Goal: Information Seeking & Learning: Check status

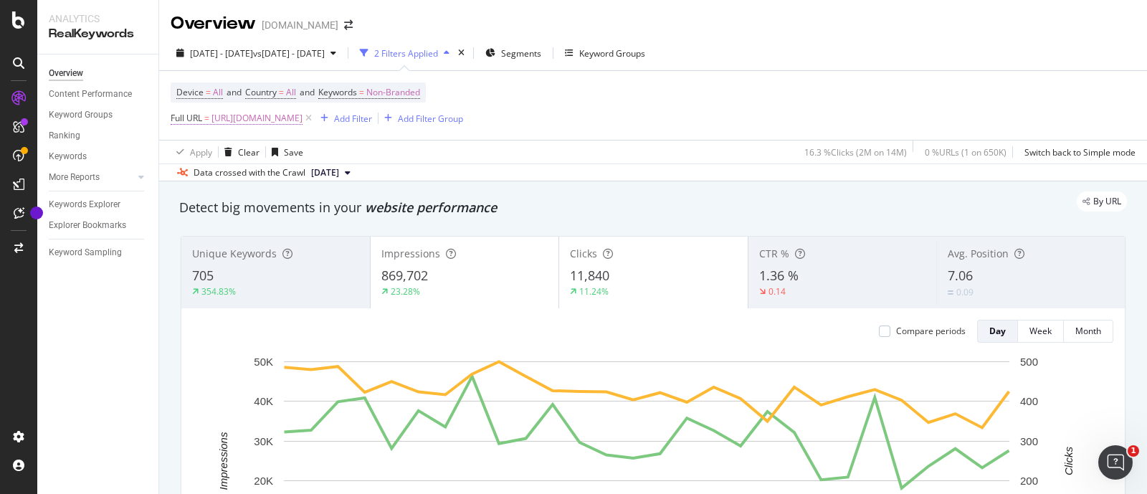
click at [274, 118] on span "[URL][DOMAIN_NAME]" at bounding box center [256, 118] width 91 height 20
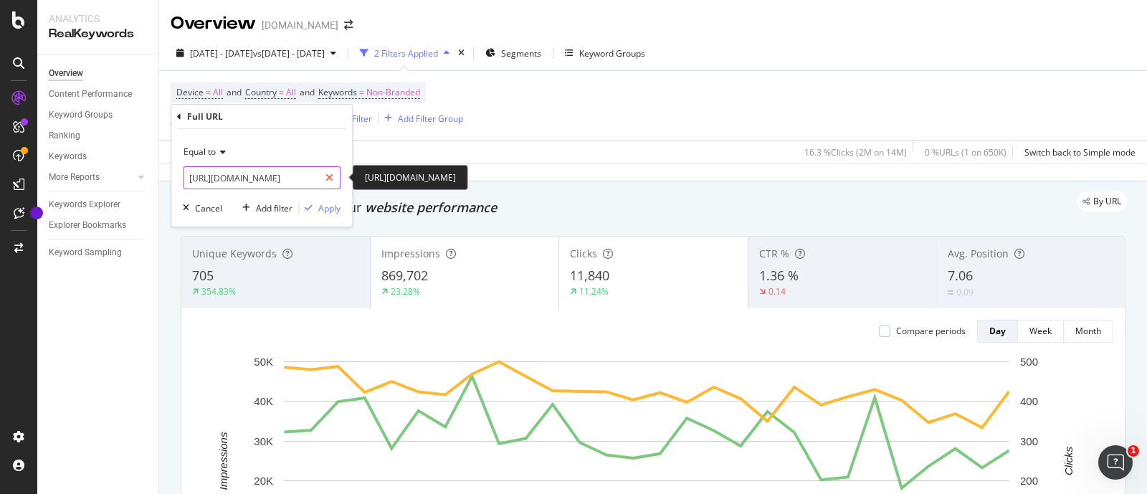
click at [338, 176] on div at bounding box center [329, 177] width 21 height 23
click at [210, 206] on div "Cancel" at bounding box center [208, 208] width 27 height 12
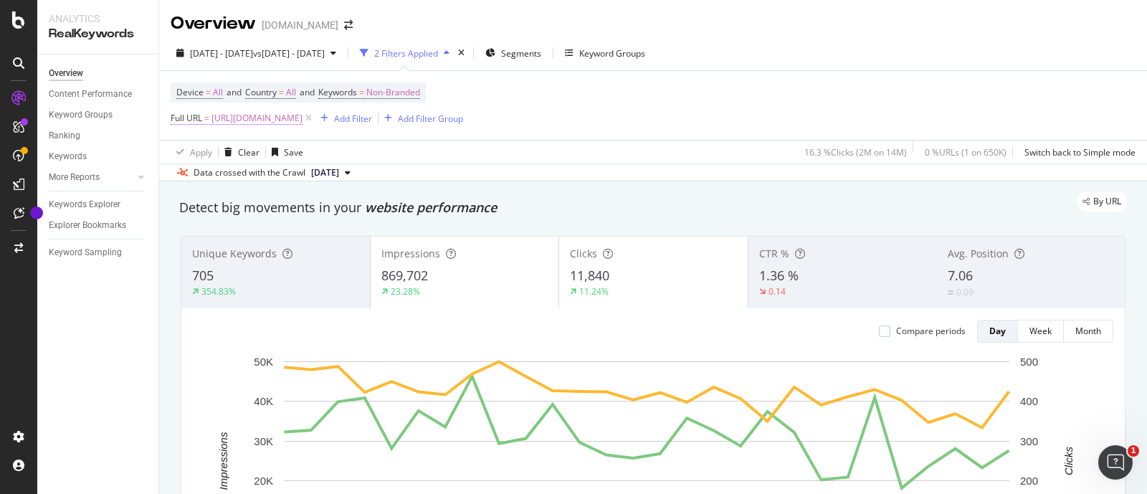
click at [191, 121] on span "Full URL" at bounding box center [187, 118] width 32 height 12
drag, startPoint x: 605, startPoint y: 114, endPoint x: 310, endPoint y: 141, distance: 295.8
click at [604, 114] on div "Device = All and Country = All and Keywords = Non-Branded Full URL = [URL][DOMA…" at bounding box center [653, 105] width 965 height 69
click at [314, 118] on icon at bounding box center [308, 118] width 12 height 14
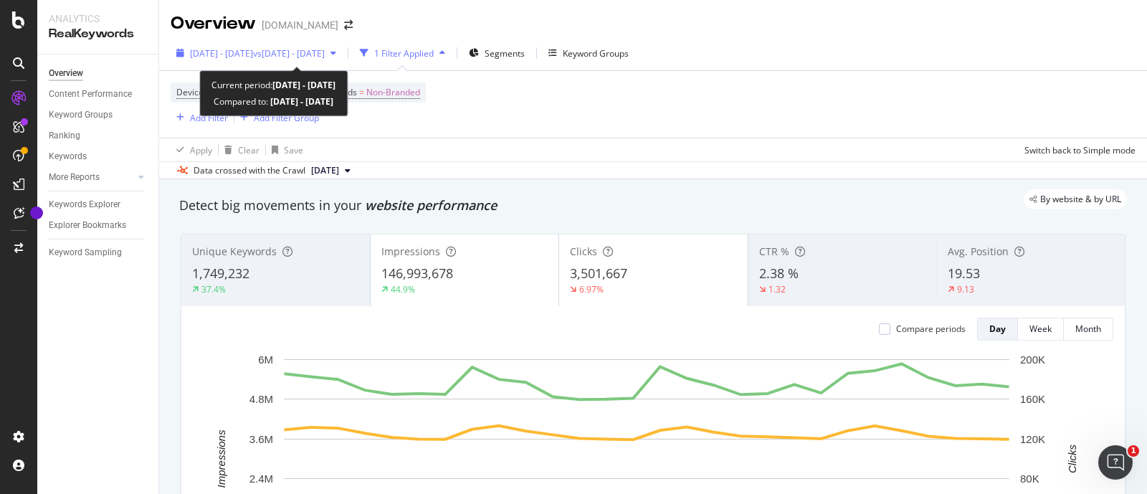
click at [226, 48] on span "[DATE] - [DATE]" at bounding box center [221, 53] width 63 height 12
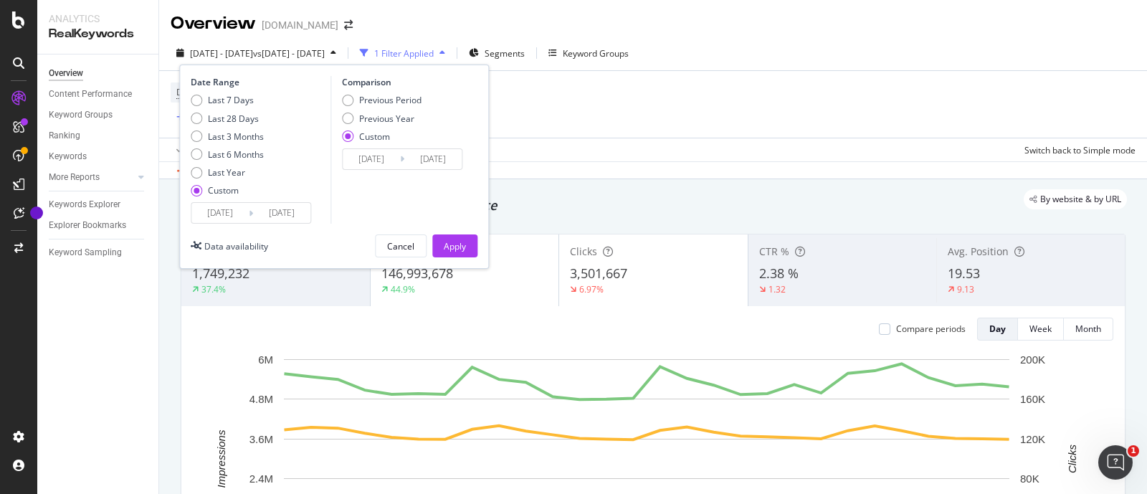
click at [243, 205] on input "[DATE]" at bounding box center [219, 213] width 57 height 20
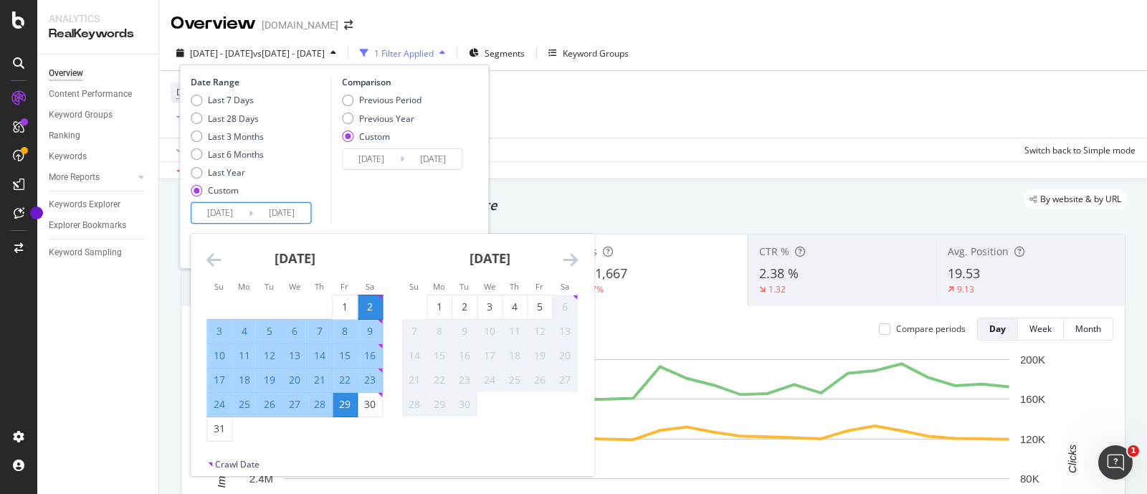
click at [216, 256] on icon "Move backward to switch to the previous month." at bounding box center [213, 259] width 15 height 17
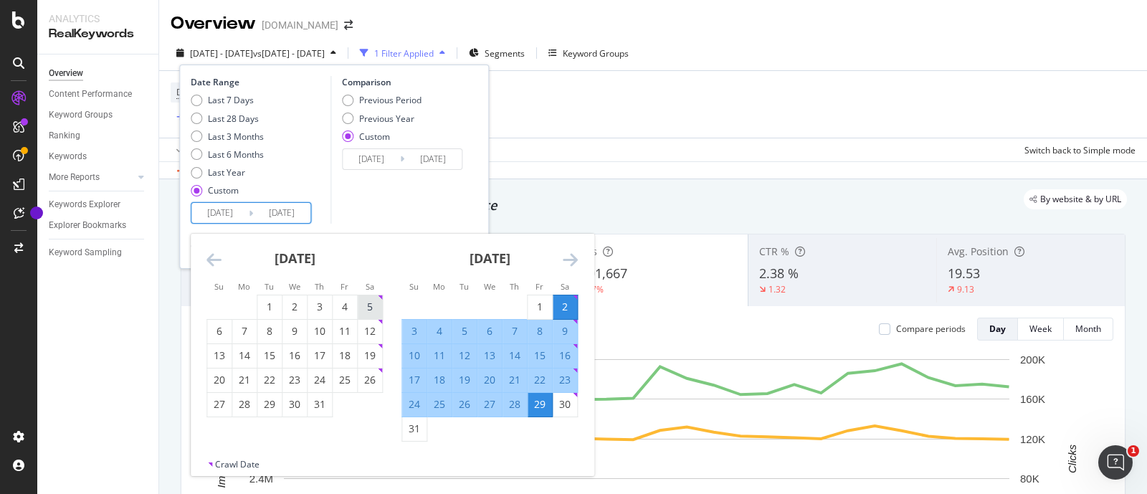
click at [376, 305] on div "5" at bounding box center [370, 307] width 24 height 14
type input "[DATE]"
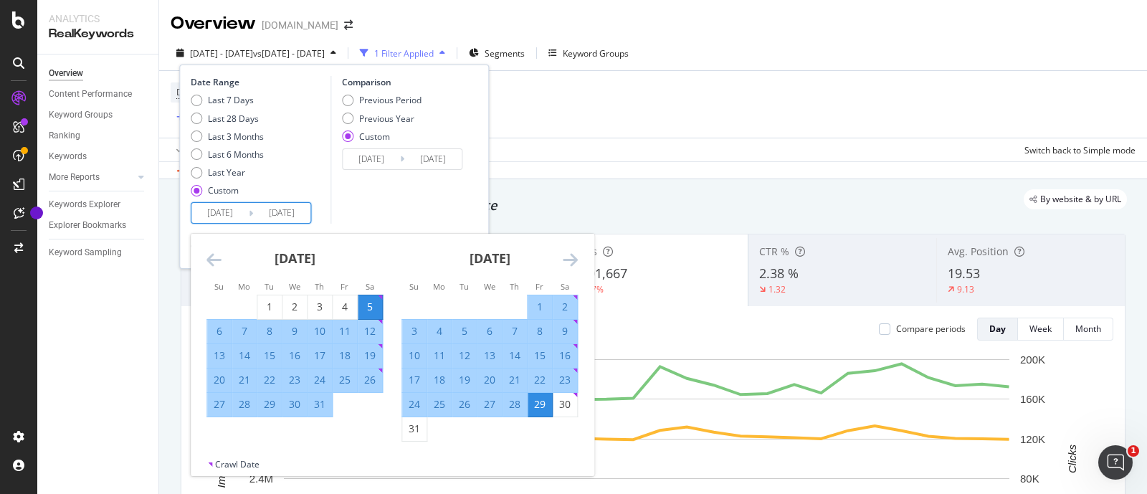
click at [376, 305] on div "5" at bounding box center [370, 307] width 24 height 14
type input "[DATE]"
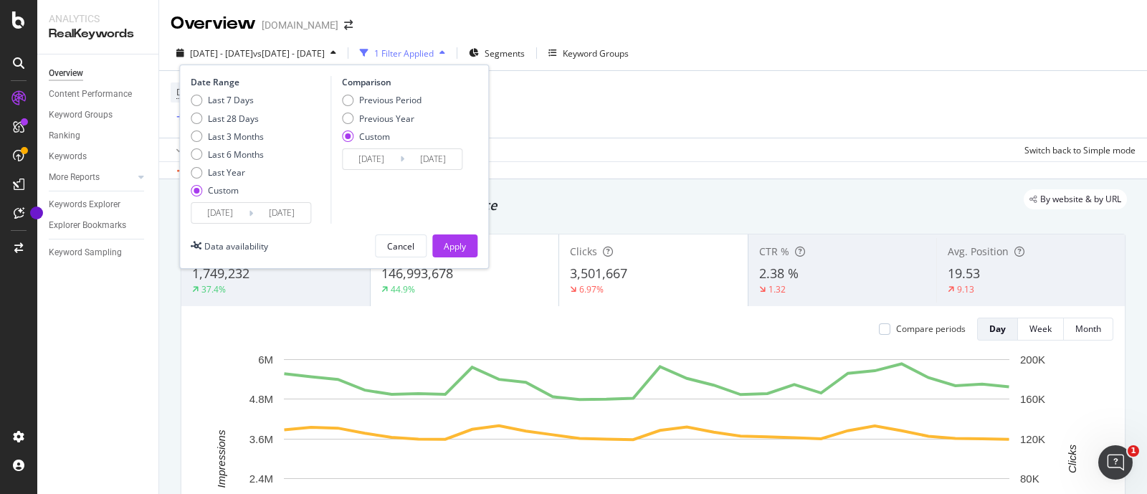
click at [214, 213] on input "[DATE]" at bounding box center [219, 213] width 57 height 20
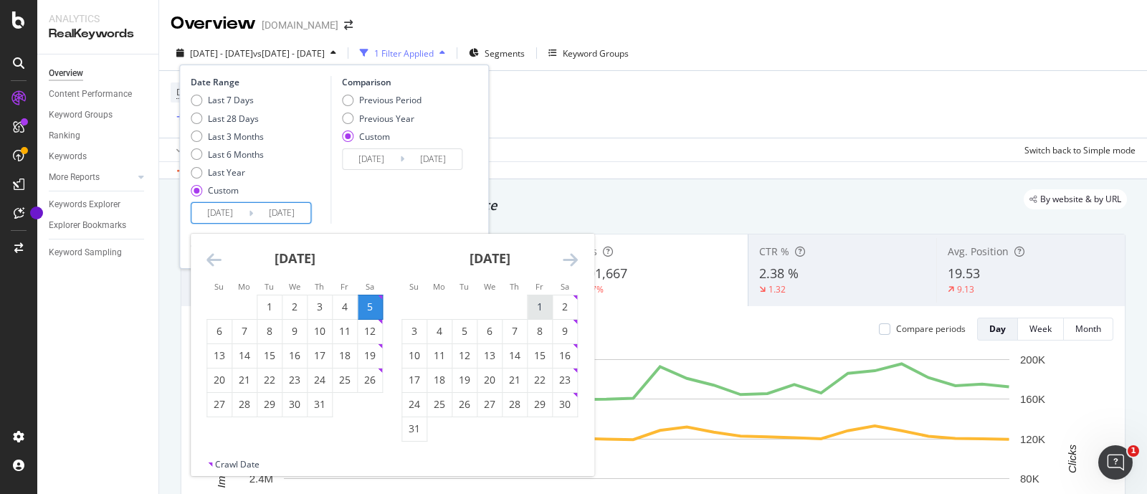
click at [536, 305] on div "1" at bounding box center [539, 307] width 24 height 14
type input "[DATE]"
click at [542, 306] on div "1" at bounding box center [539, 307] width 24 height 14
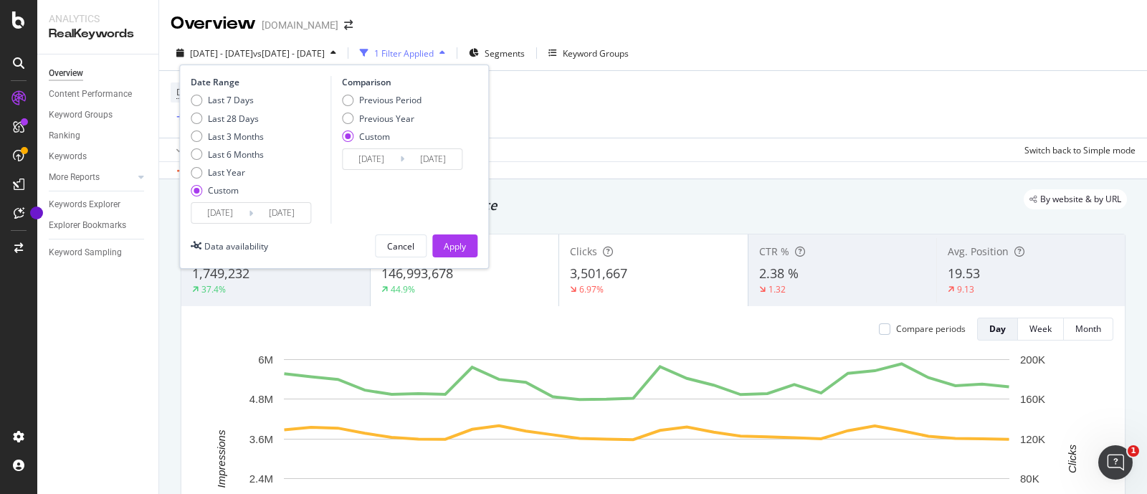
type input "[DATE]"
click at [286, 214] on input "[DATE]" at bounding box center [281, 213] width 57 height 20
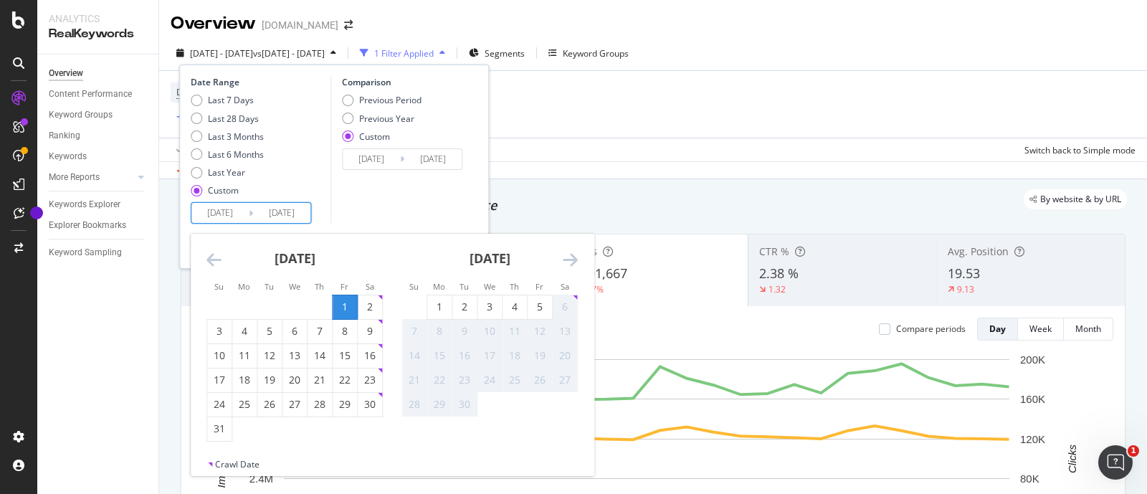
click at [196, 258] on div "[DATE] 1 2 3 4 5 6 7 8 9 10 11 12 13 14 15 16 17 18 19 20 21 22 23 24 25 26 27 …" at bounding box center [392, 346] width 403 height 224
click at [207, 259] on icon "Move backward to switch to the previous month." at bounding box center [213, 259] width 15 height 17
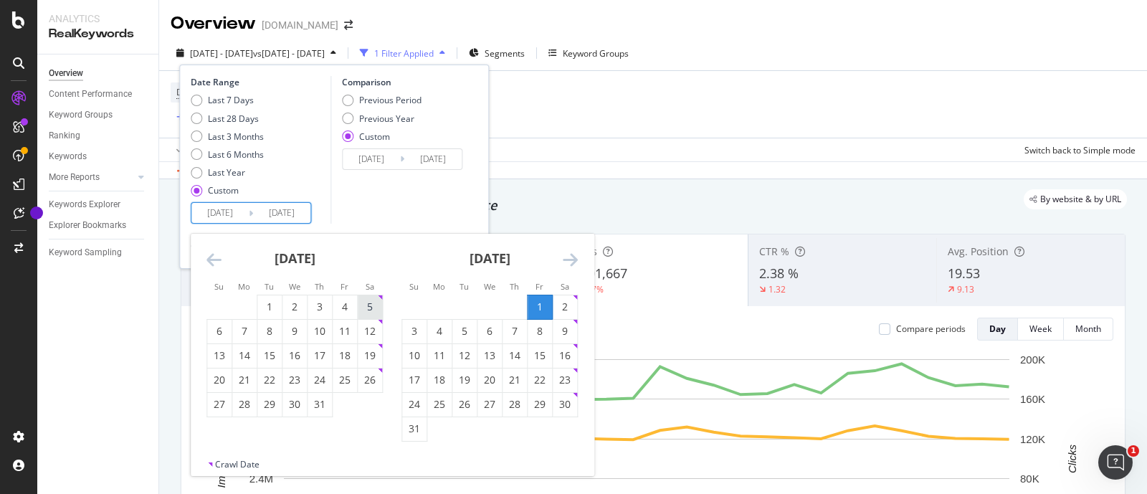
click at [366, 296] on div "5" at bounding box center [370, 307] width 24 height 24
type input "[DATE]"
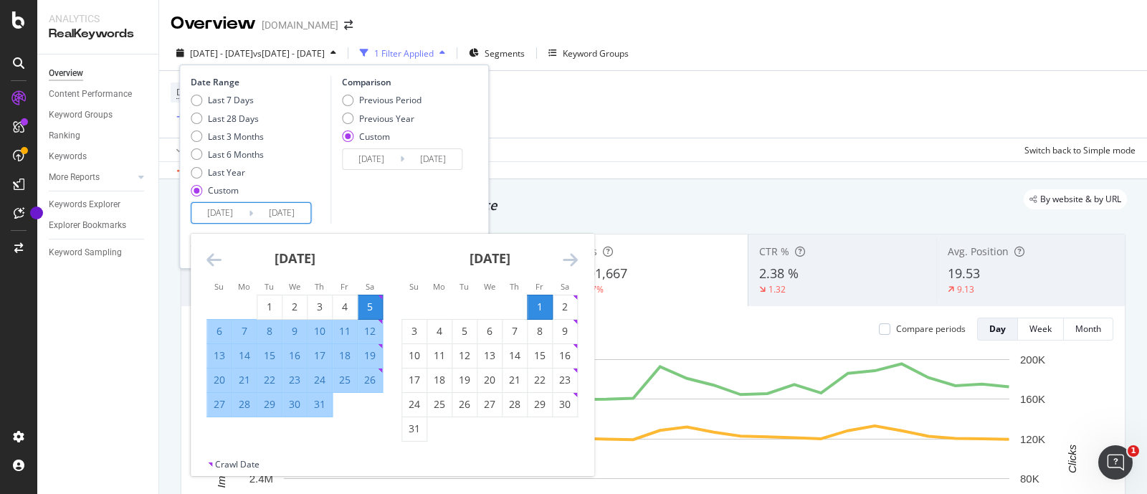
click at [546, 300] on div "1" at bounding box center [539, 307] width 24 height 14
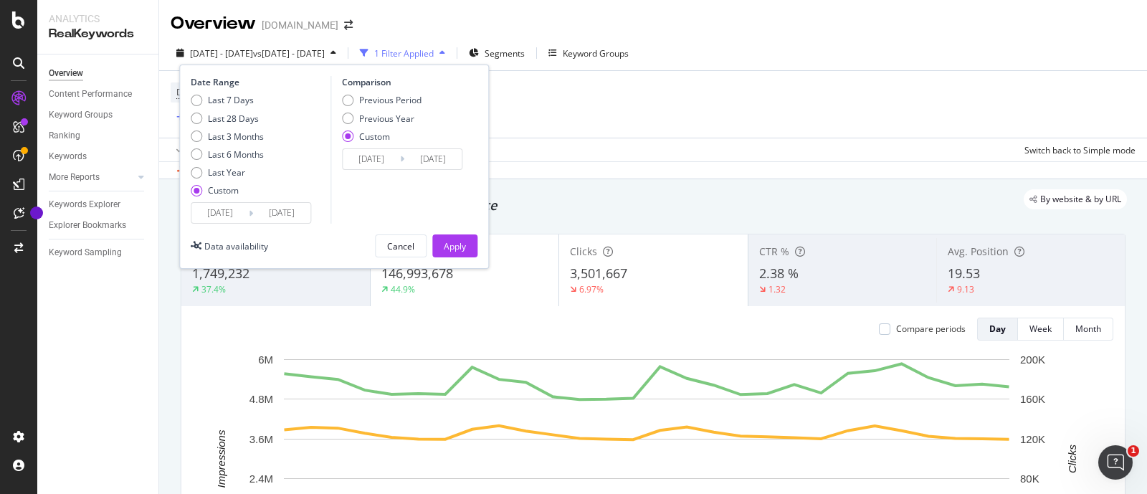
click at [255, 216] on input "[DATE]" at bounding box center [281, 213] width 57 height 20
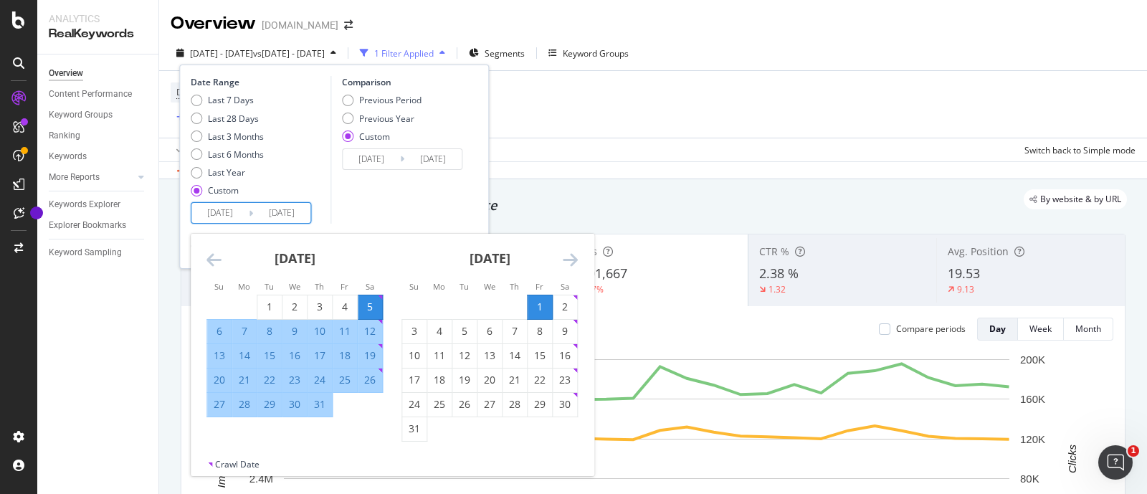
click at [311, 182] on div "Last 7 Days Last 28 Days Last 3 Months Last 6 Months Last Year Custom" at bounding box center [259, 148] width 136 height 108
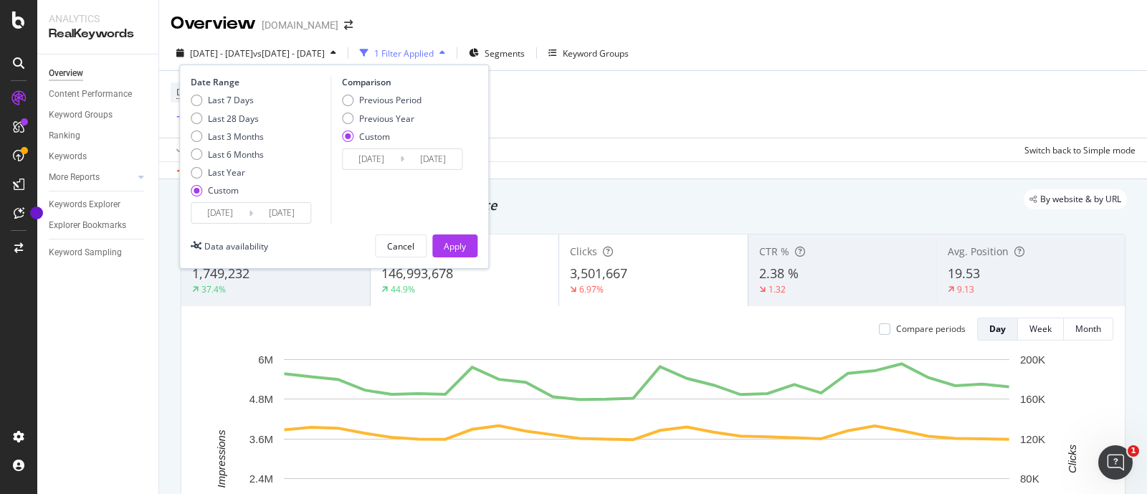
click at [402, 152] on icon at bounding box center [402, 159] width 4 height 14
click at [394, 162] on input "[DATE]" at bounding box center [371, 159] width 57 height 20
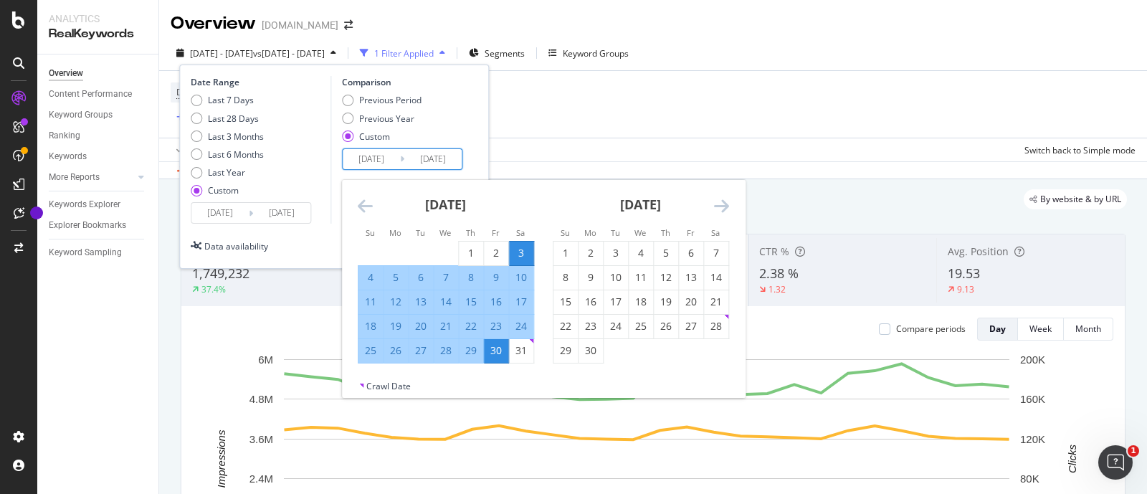
click at [357, 192] on div "[DATE] 1 2 3 4 5 6 7 8 9 10 11 12 13 14 15 16 17 18 19 20 21 22 23 24 25 26 27 …" at bounding box center [445, 271] width 195 height 183
click at [358, 200] on icon "Move backward to switch to the previous month." at bounding box center [365, 205] width 15 height 17
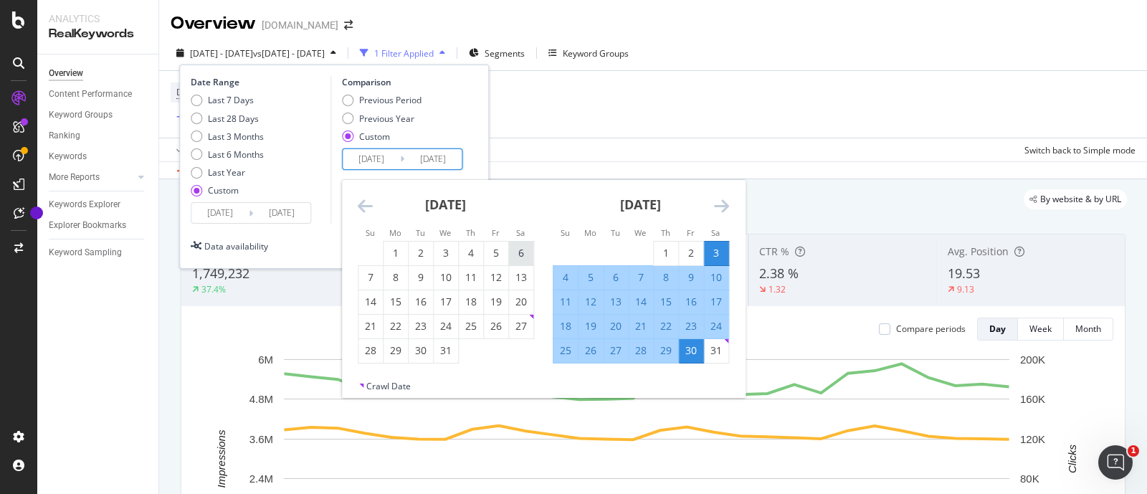
click at [520, 256] on div "6" at bounding box center [521, 253] width 24 height 14
type input "[DATE]"
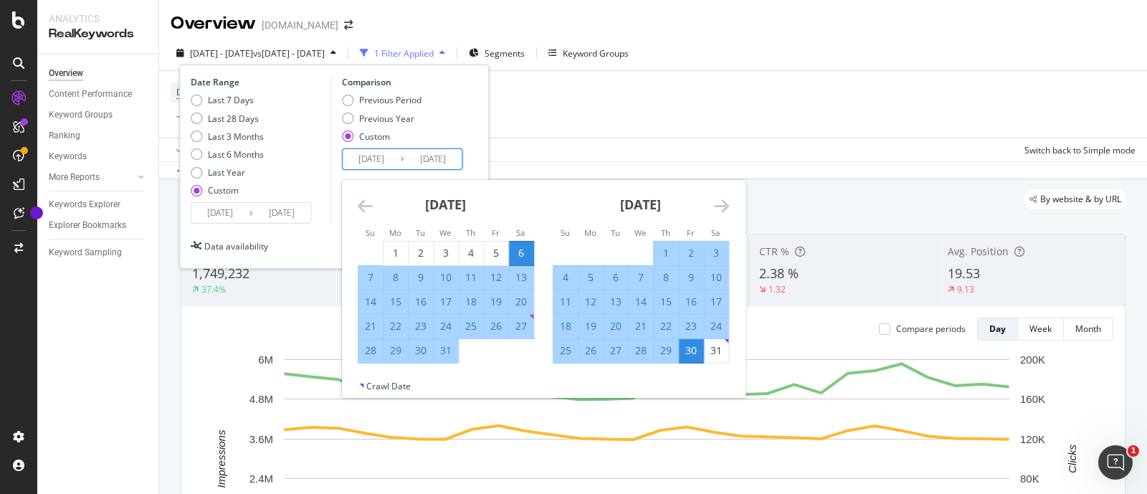
click at [688, 251] on div "2" at bounding box center [691, 253] width 24 height 14
type input "[DATE]"
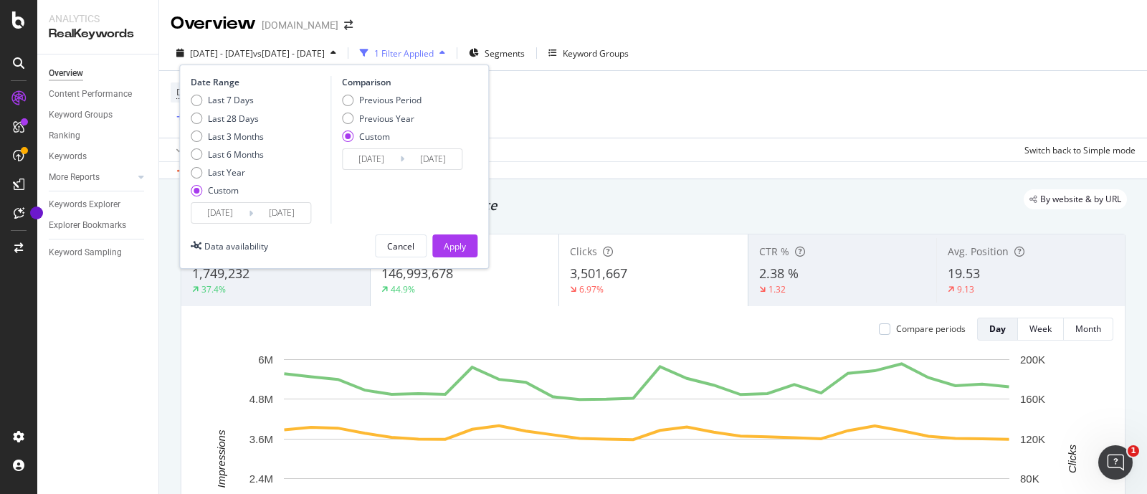
click at [380, 162] on input "[DATE]" at bounding box center [371, 159] width 57 height 20
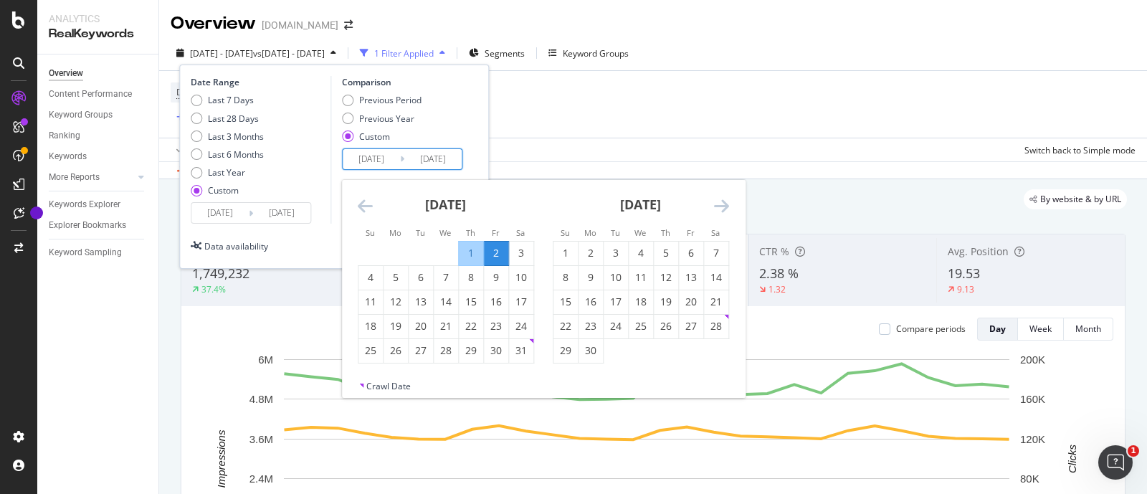
click at [368, 205] on icon "Move backward to switch to the previous month." at bounding box center [365, 205] width 15 height 17
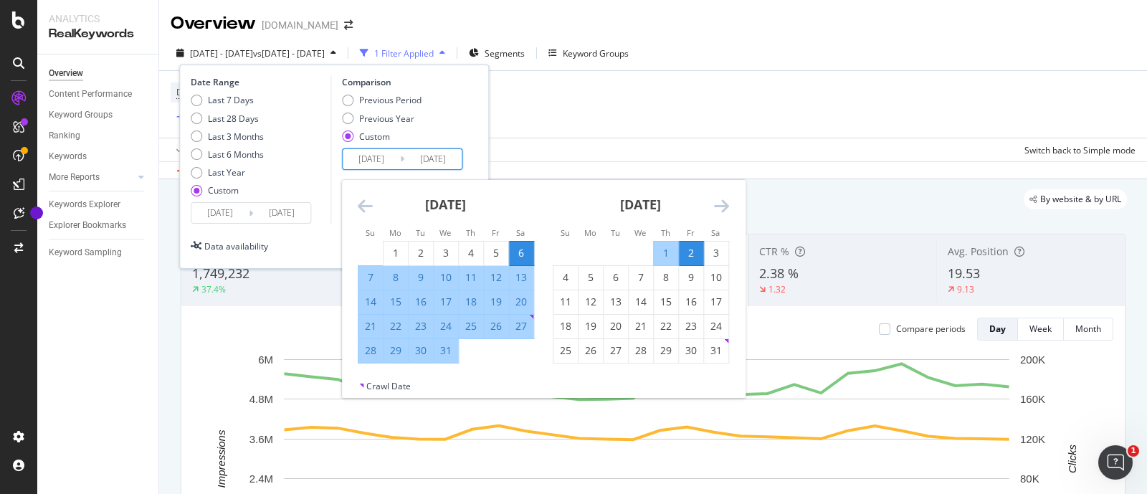
click at [473, 159] on div "Date Range Last 7 Days Last 28 Days Last 3 Months Last 6 Months Last Year Custo…" at bounding box center [334, 150] width 287 height 148
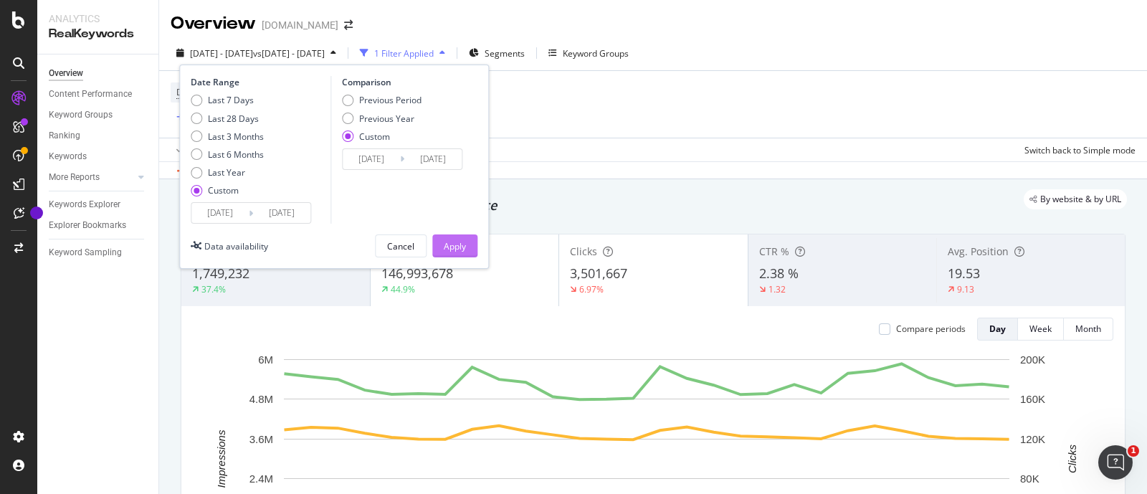
click at [449, 245] on div "Apply" at bounding box center [455, 246] width 22 height 12
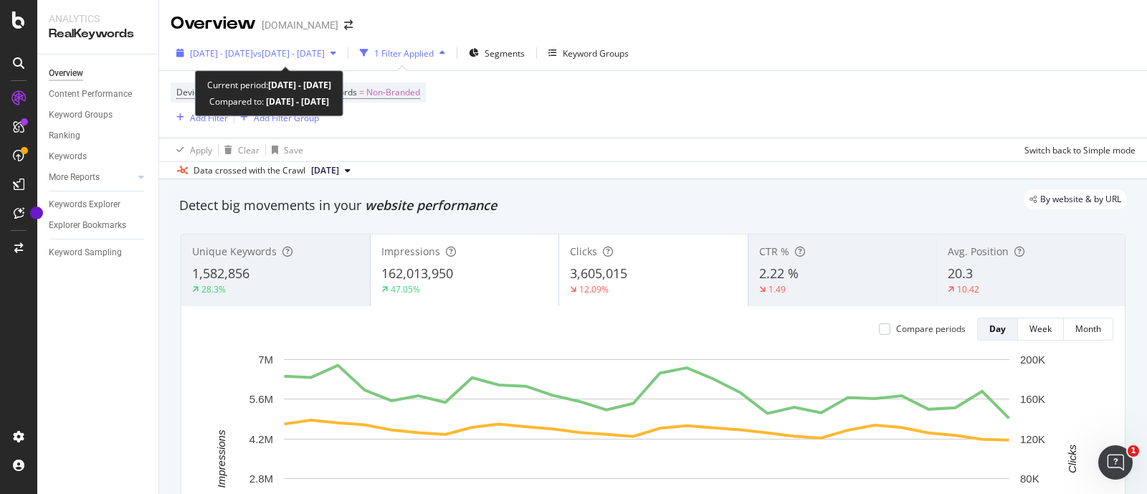
click at [218, 53] on span "[DATE] - [DATE]" at bounding box center [221, 53] width 63 height 12
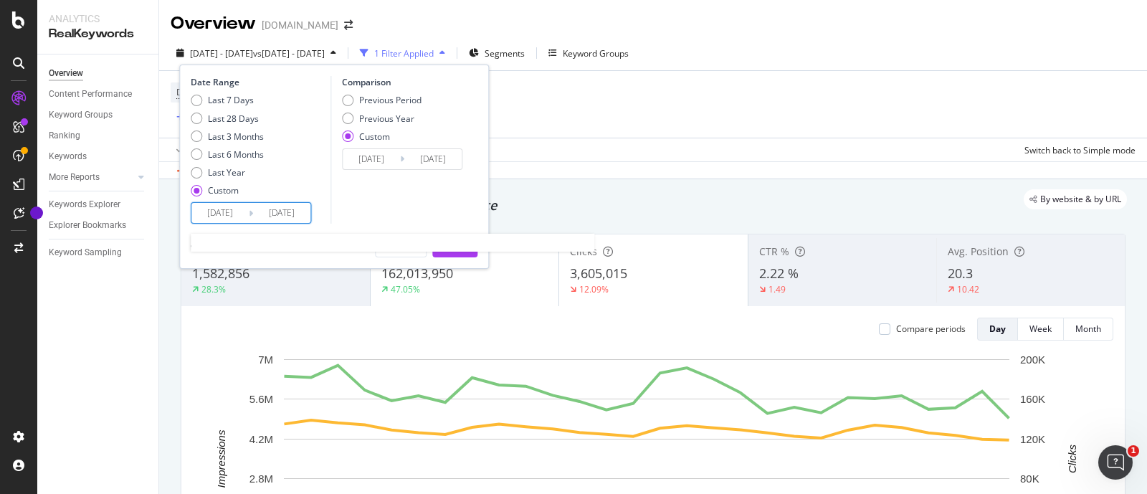
click at [237, 210] on input "[DATE]" at bounding box center [219, 213] width 57 height 20
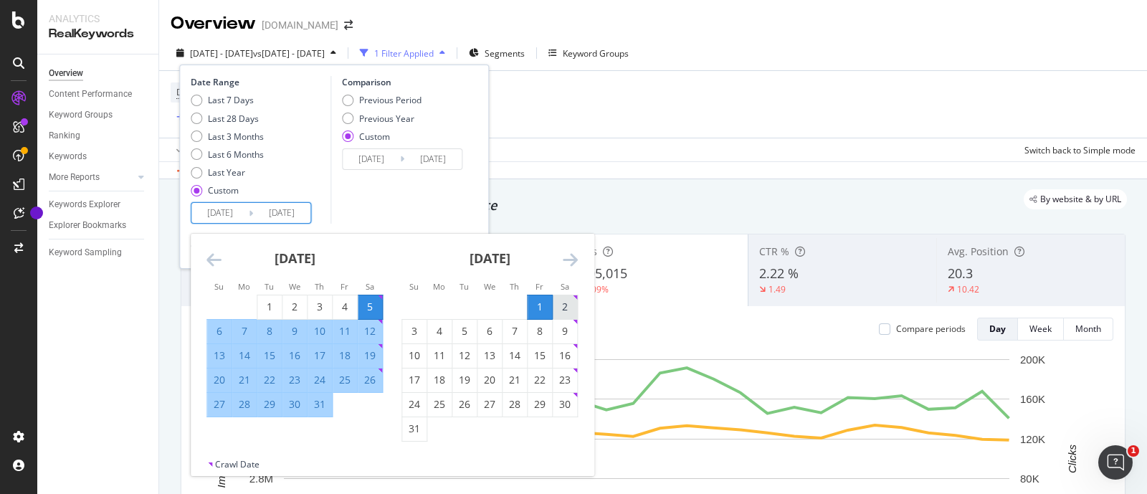
click at [566, 302] on div "2" at bounding box center [565, 307] width 24 height 14
type input "[DATE]"
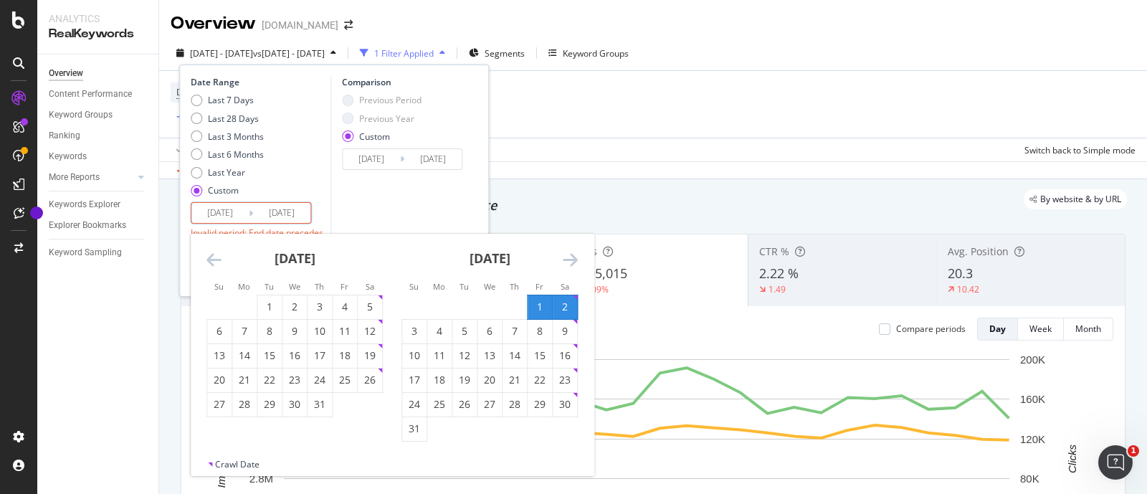
click at [573, 306] on div "2" at bounding box center [565, 307] width 24 height 14
type input "[DATE]"
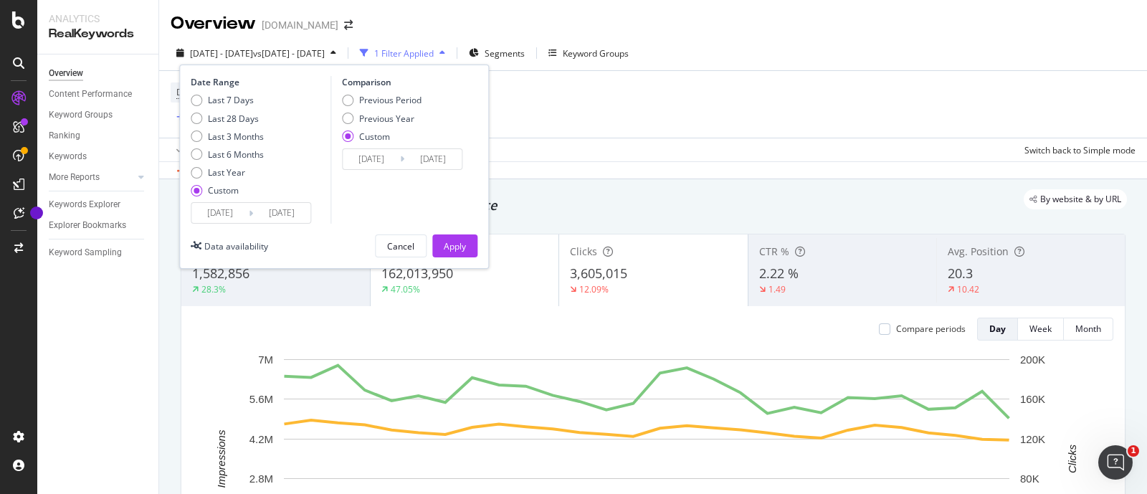
click at [233, 202] on div "[DATE] Navigate forward to interact with the calendar and select a date. Press …" at bounding box center [251, 213] width 120 height 22
click at [240, 219] on input "[DATE]" at bounding box center [219, 213] width 57 height 20
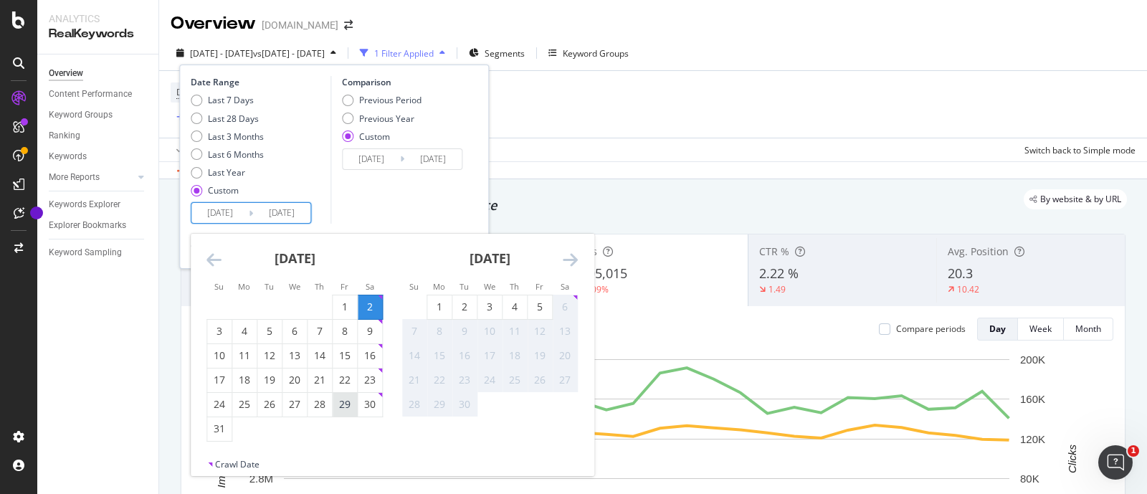
click at [347, 401] on div "29" at bounding box center [345, 404] width 24 height 14
click at [376, 300] on div "2" at bounding box center [370, 307] width 24 height 14
type input "[DATE]"
click at [344, 399] on div "29" at bounding box center [345, 404] width 24 height 14
type input "[DATE]"
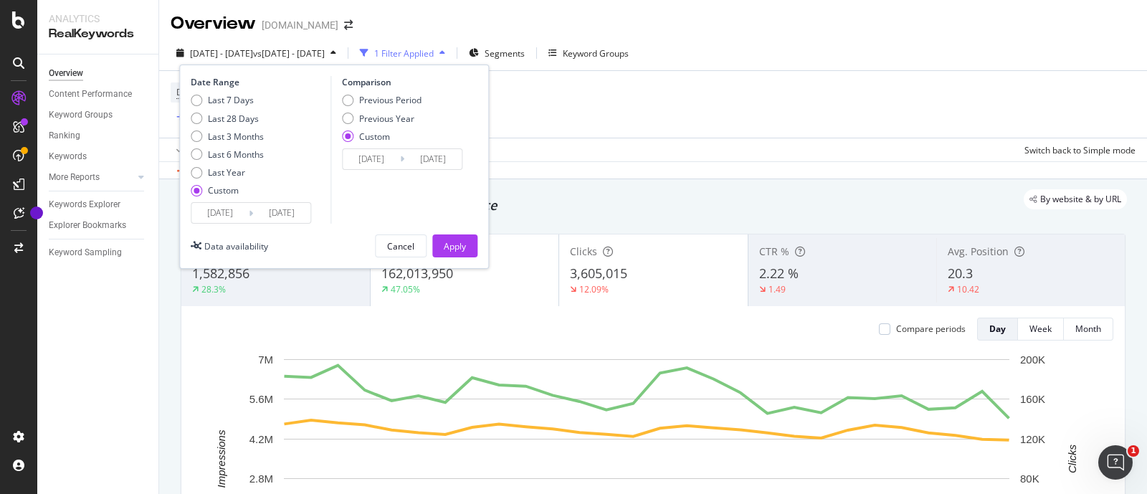
click at [258, 220] on input "[DATE]" at bounding box center [281, 213] width 57 height 20
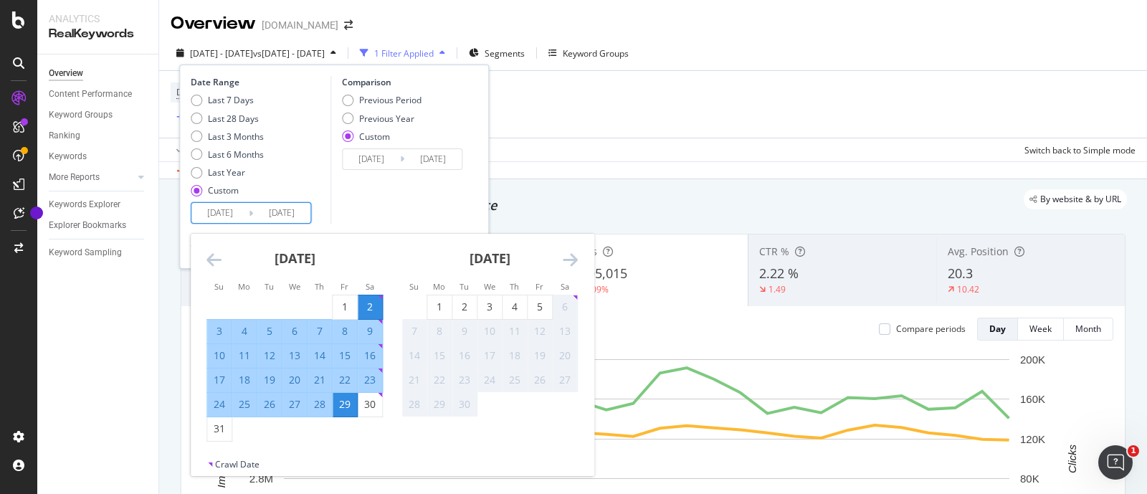
click at [310, 168] on div "Last 7 Days Last 28 Days Last 3 Months Last 6 Months Last Year Custom" at bounding box center [259, 148] width 136 height 108
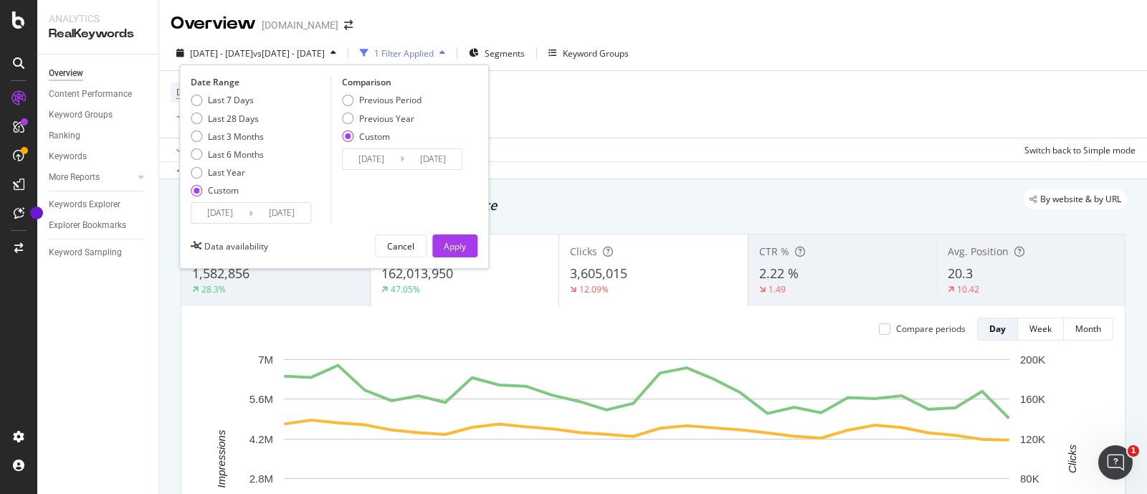
click at [368, 152] on input "[DATE]" at bounding box center [371, 159] width 57 height 20
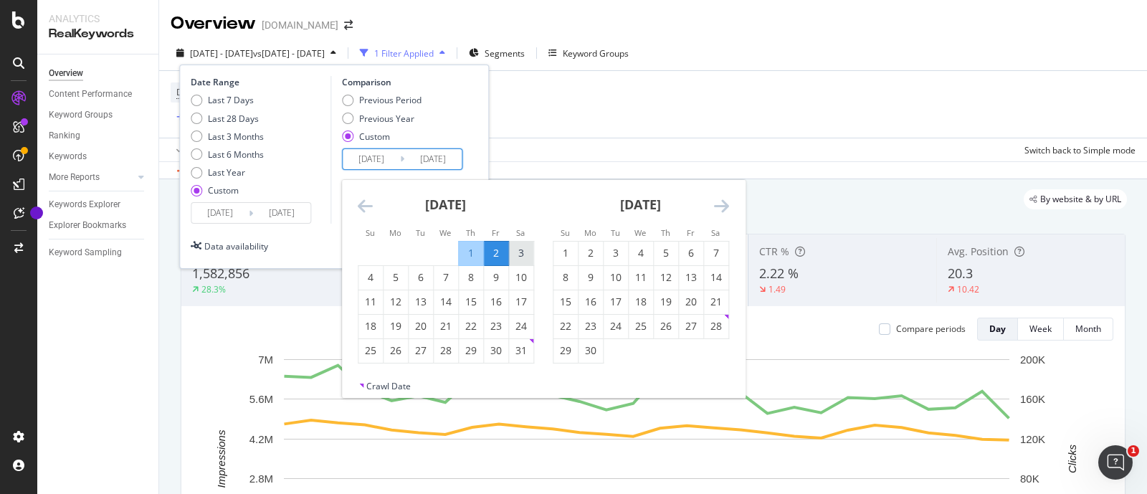
click at [525, 247] on div "3" at bounding box center [521, 253] width 24 height 14
type input "[DATE]"
click at [525, 247] on div "3" at bounding box center [521, 253] width 24 height 14
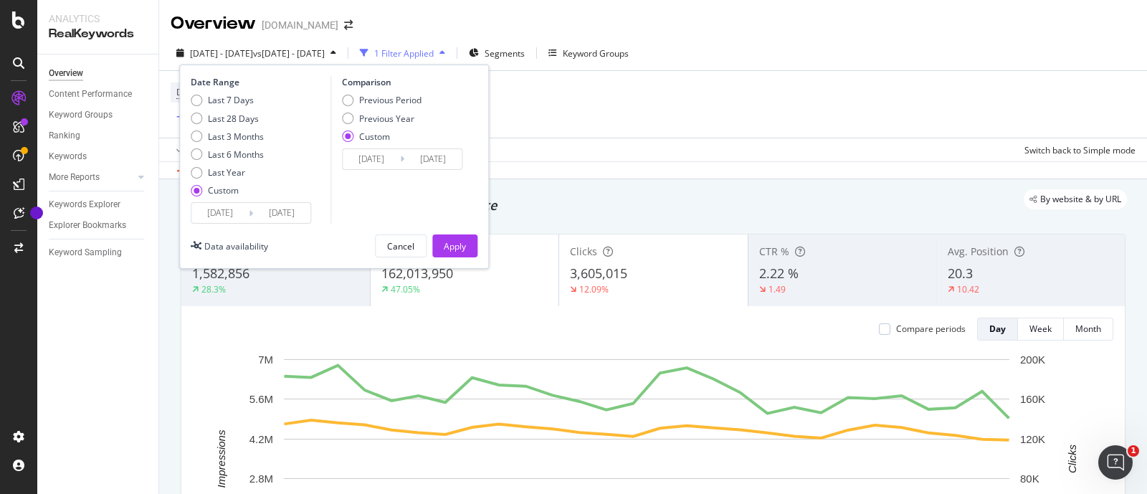
click at [404, 158] on input "[DATE]" at bounding box center [432, 159] width 57 height 20
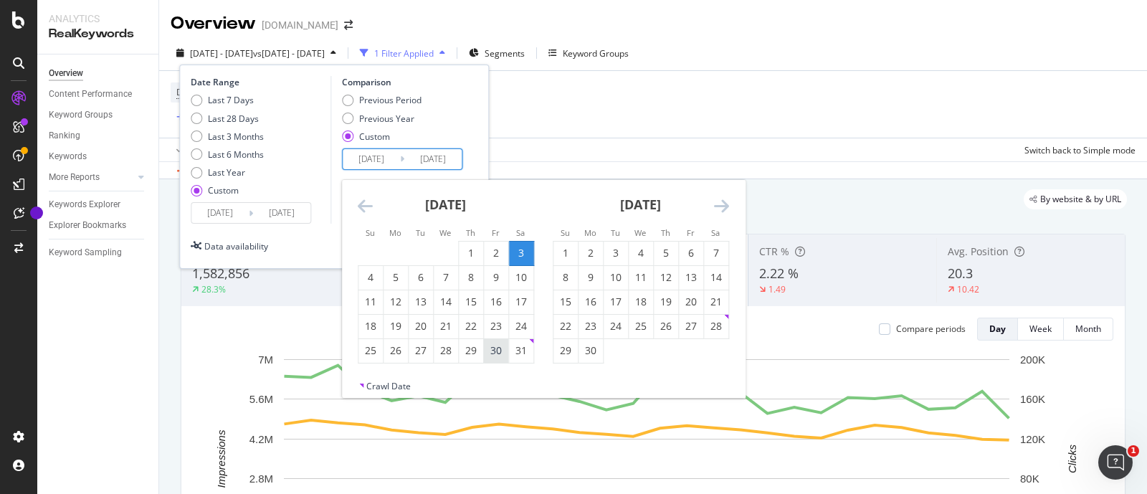
click at [501, 355] on div "30" at bounding box center [496, 350] width 24 height 14
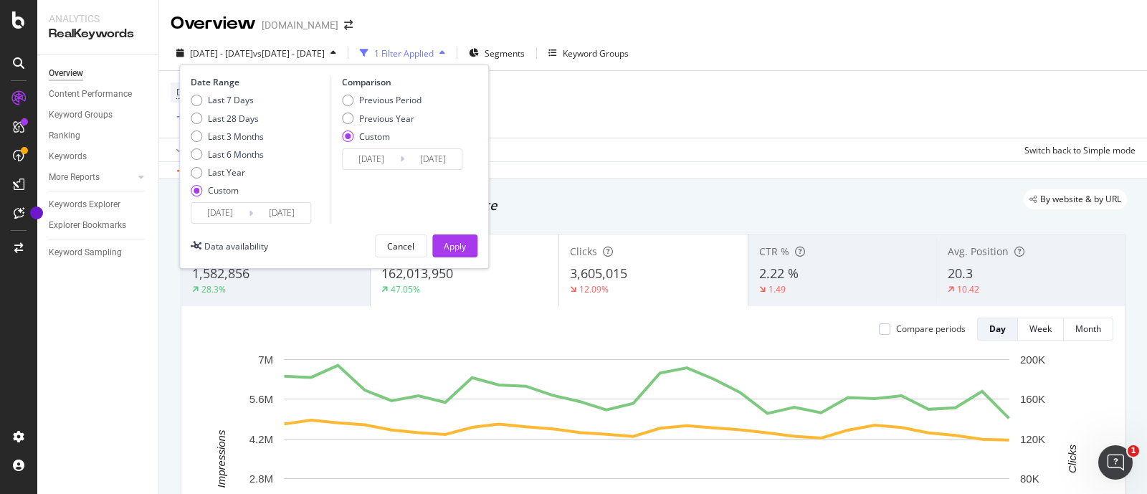
type input "[DATE]"
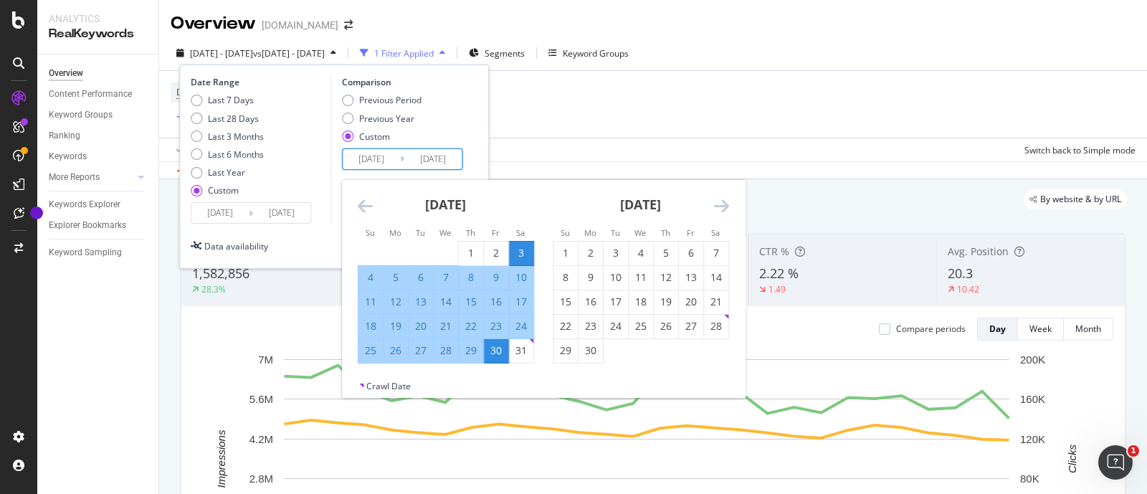
click at [405, 156] on input "[DATE]" at bounding box center [432, 159] width 57 height 20
click at [462, 127] on div "Previous Period Previous Year Custom" at bounding box center [404, 121] width 125 height 54
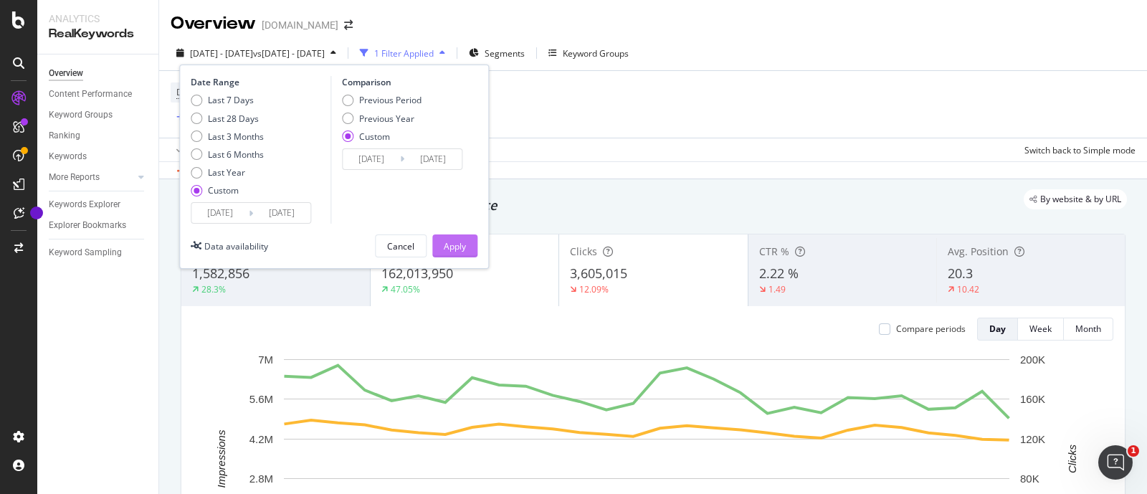
click at [459, 242] on div "Apply" at bounding box center [455, 246] width 22 height 12
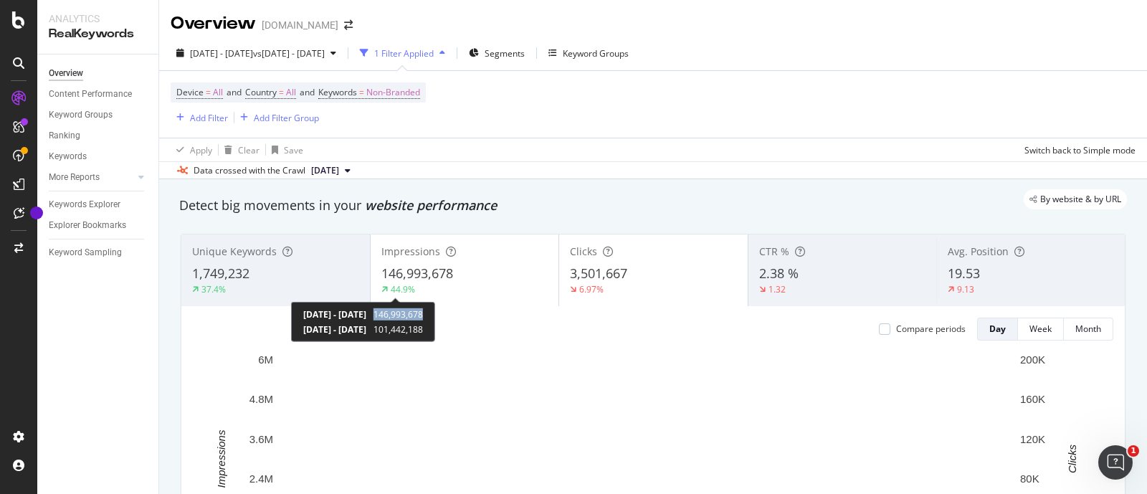
copy span "146,993,678"
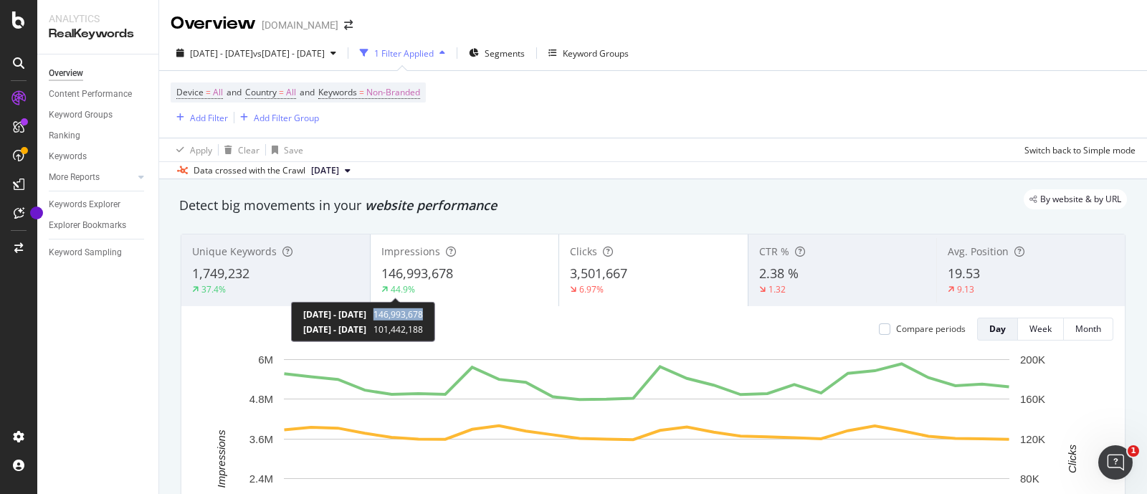
drag, startPoint x: 438, startPoint y: 315, endPoint x: 490, endPoint y: 313, distance: 52.3
click at [435, 313] on div "[DATE] - [DATE] 146,993,678 [DATE] - [DATE] 101,442,188" at bounding box center [363, 322] width 144 height 40
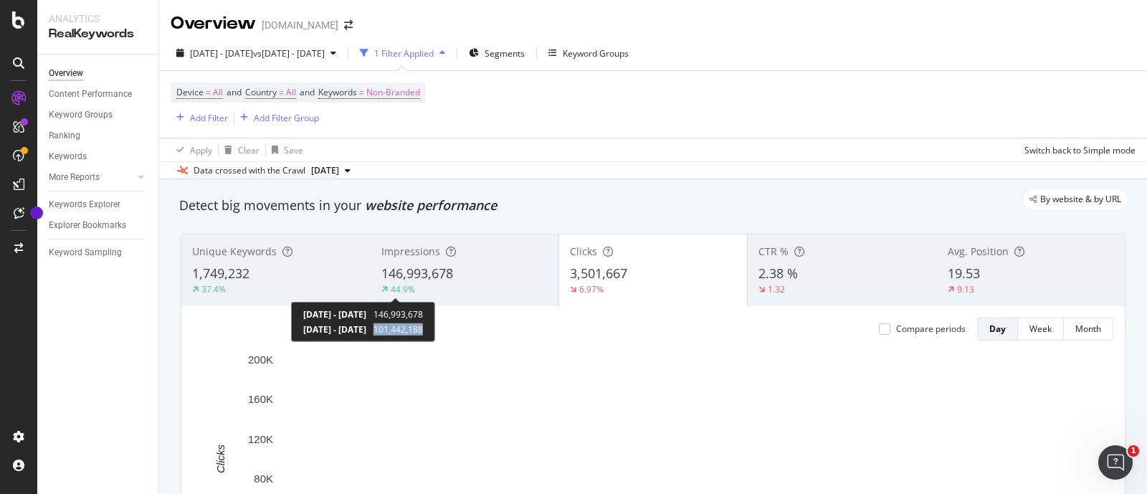
copy span "101,442,188"
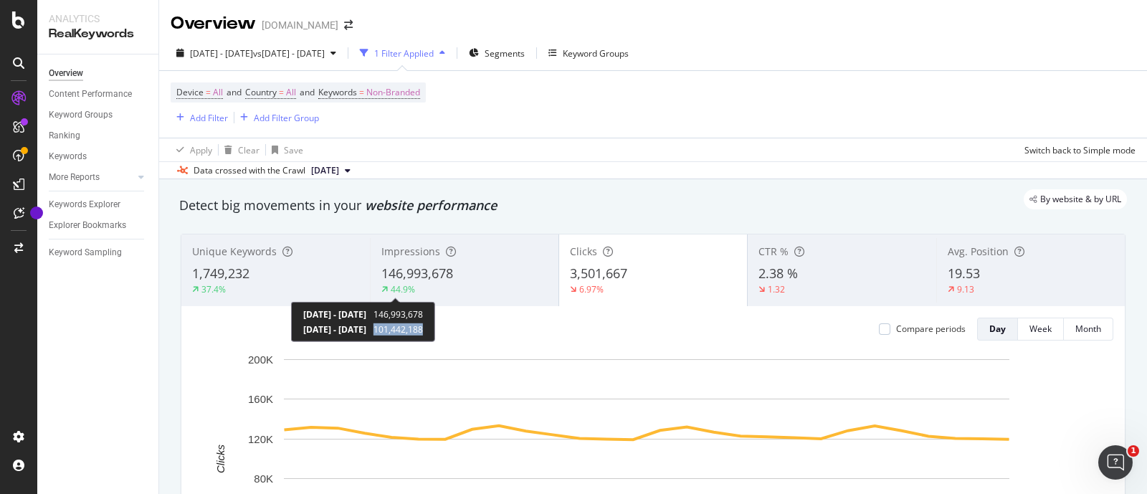
drag, startPoint x: 439, startPoint y: 326, endPoint x: 494, endPoint y: 335, distance: 55.1
click at [435, 335] on div "[DATE] - [DATE] 146,993,678 [DATE] - [DATE] 101,442,188" at bounding box center [363, 322] width 144 height 40
